Goal: Transaction & Acquisition: Purchase product/service

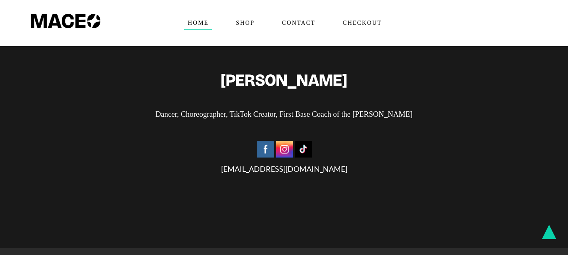
scroll to position [2035, 0]
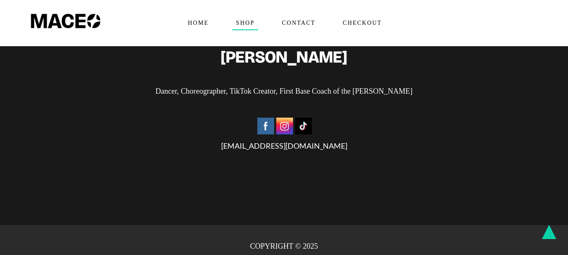
click at [245, 18] on span "Shop" at bounding box center [245, 22] width 26 height 13
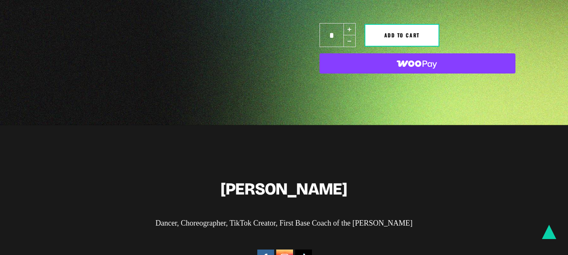
scroll to position [420, 0]
